Goal: Task Accomplishment & Management: Complete application form

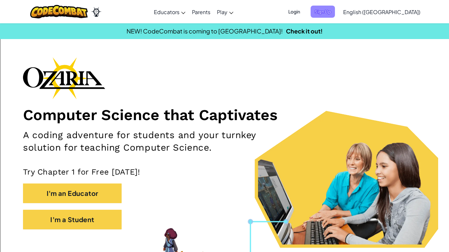
click at [335, 9] on span "Sign Up" at bounding box center [322, 12] width 24 height 12
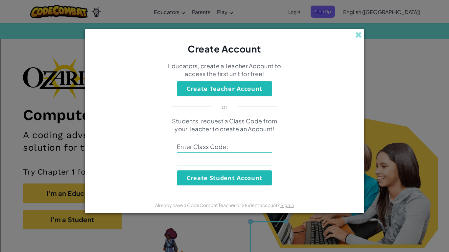
click at [253, 158] on input at bounding box center [224, 158] width 95 height 13
type input "l"
type input "fjfjfjfjjjfjfjjfjjfjnf f jffj"
drag, startPoint x: 237, startPoint y: 160, endPoint x: 0, endPoint y: 197, distance: 239.7
click at [0, 197] on div "Create Account Educators, create a Teacher Account to access the first unit for…" at bounding box center [224, 126] width 449 height 252
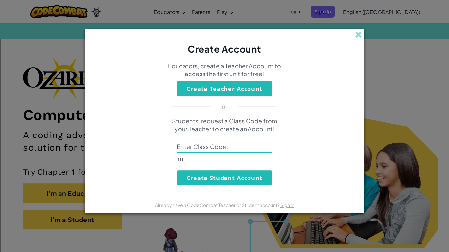
type input "m"
type input "p"
type input "OpenMilkDish"
click button "Create Student Account" at bounding box center [224, 177] width 95 height 15
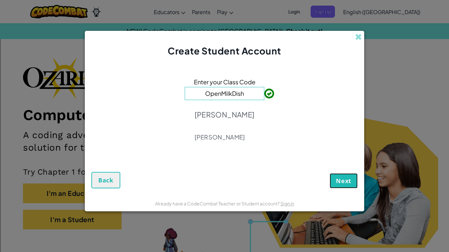
click at [347, 187] on button "Next" at bounding box center [343, 180] width 28 height 15
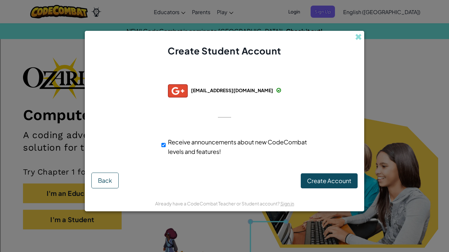
click at [165, 144] on div "Receive announcements about new CodeCombat levels and features!" at bounding box center [235, 146] width 149 height 19
click at [164, 145] on input "Receive announcements about new CodeCombat levels and features!" at bounding box center [163, 145] width 4 height 13
checkbox input "false"
click at [330, 176] on button "Create Account" at bounding box center [328, 180] width 57 height 15
click at [329, 178] on button "Create Account" at bounding box center [328, 180] width 57 height 15
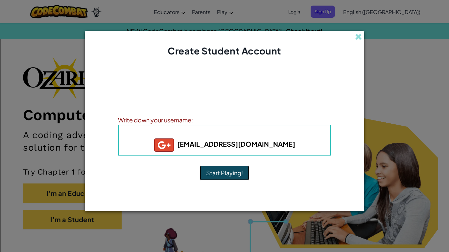
click at [233, 174] on button "Start Playing!" at bounding box center [224, 172] width 49 height 15
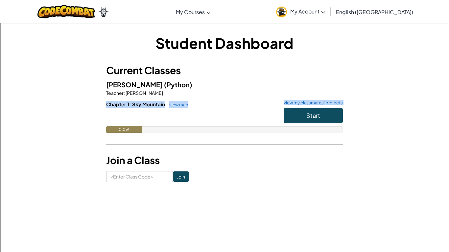
drag, startPoint x: 102, startPoint y: 104, endPoint x: 165, endPoint y: 124, distance: 66.3
click at [165, 124] on div "Student Dashboard Current Classes McGowan (Python) Teacher : Lori Peckinpaugh C…" at bounding box center [224, 107] width 384 height 149
click at [165, 123] on div at bounding box center [224, 117] width 236 height 18
